Goal: Task Accomplishment & Management: Manage account settings

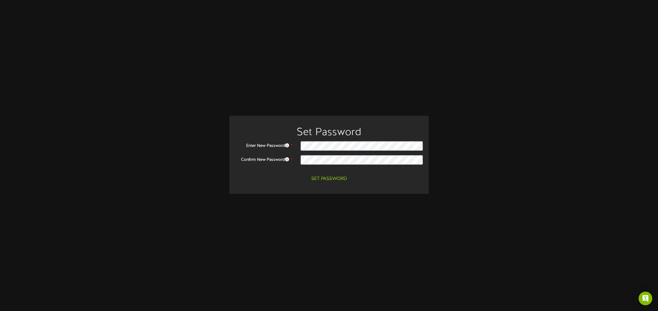
click at [418, 160] on icon at bounding box center [415, 159] width 5 height 5
drag, startPoint x: 391, startPoint y: 181, endPoint x: 354, endPoint y: 180, distance: 37.1
click at [391, 181] on div "Set Password" at bounding box center [329, 179] width 196 height 10
click at [342, 179] on button "Set Password" at bounding box center [329, 179] width 43 height 10
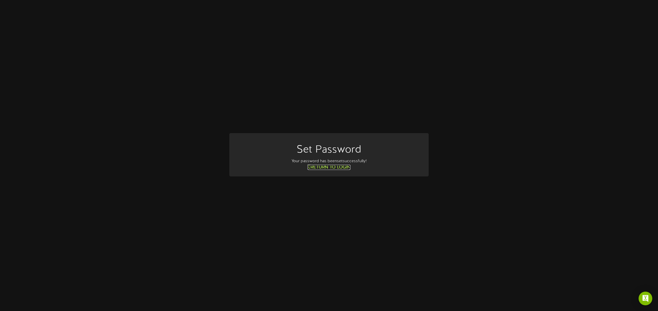
click at [331, 166] on link "Return to Login" at bounding box center [328, 167] width 43 height 5
